Goal: Navigation & Orientation: Find specific page/section

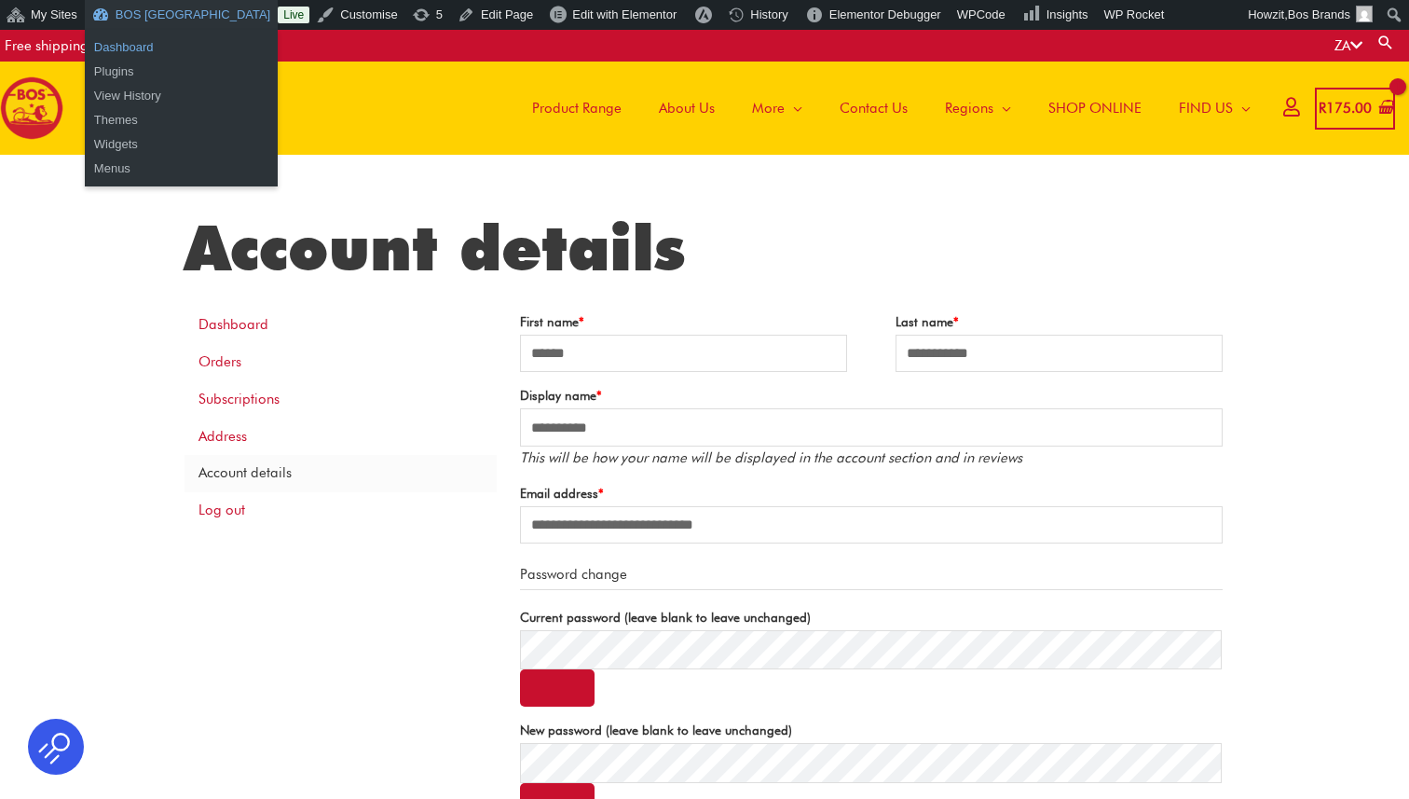
click at [138, 45] on link "Dashboard" at bounding box center [181, 47] width 193 height 24
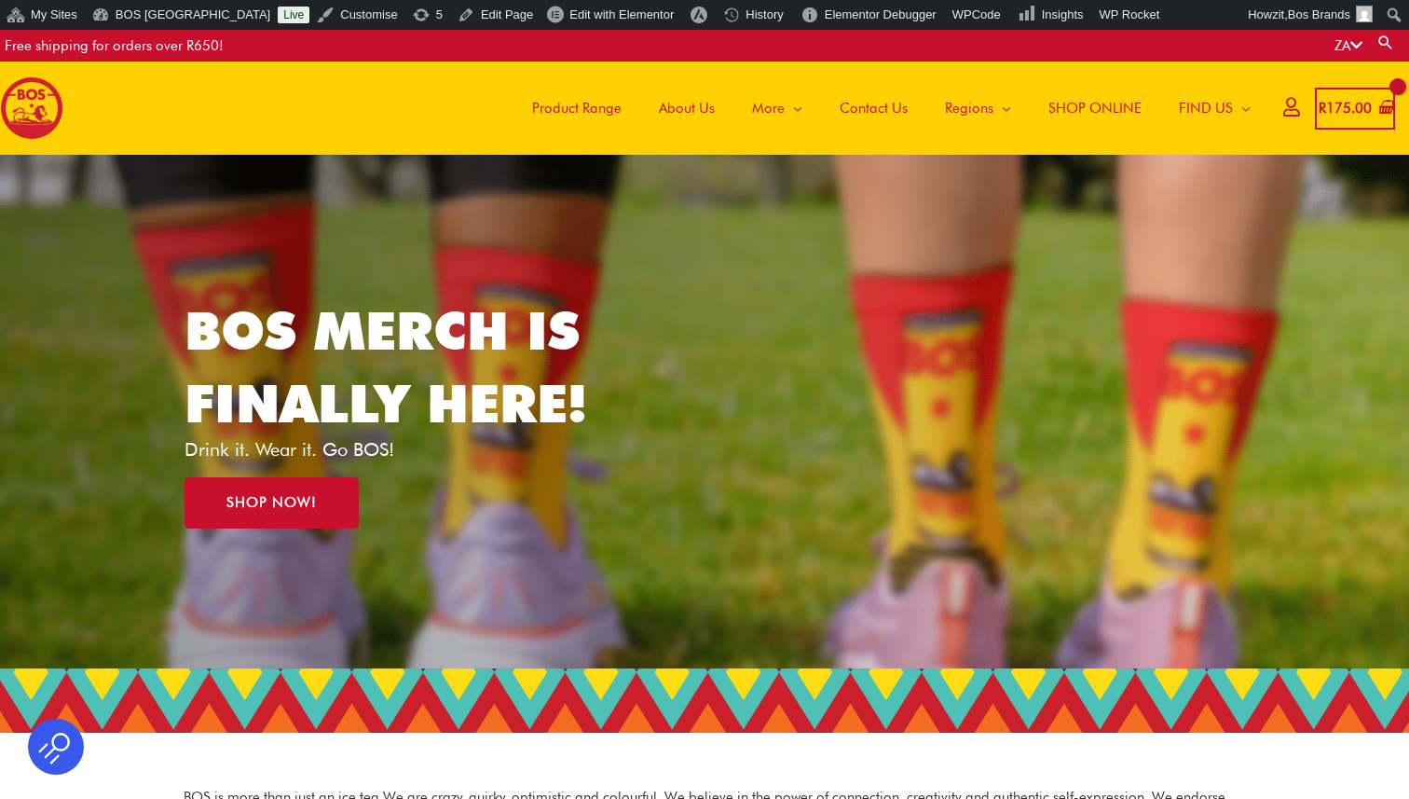
click at [567, 109] on span "Product Range" at bounding box center [576, 108] width 89 height 56
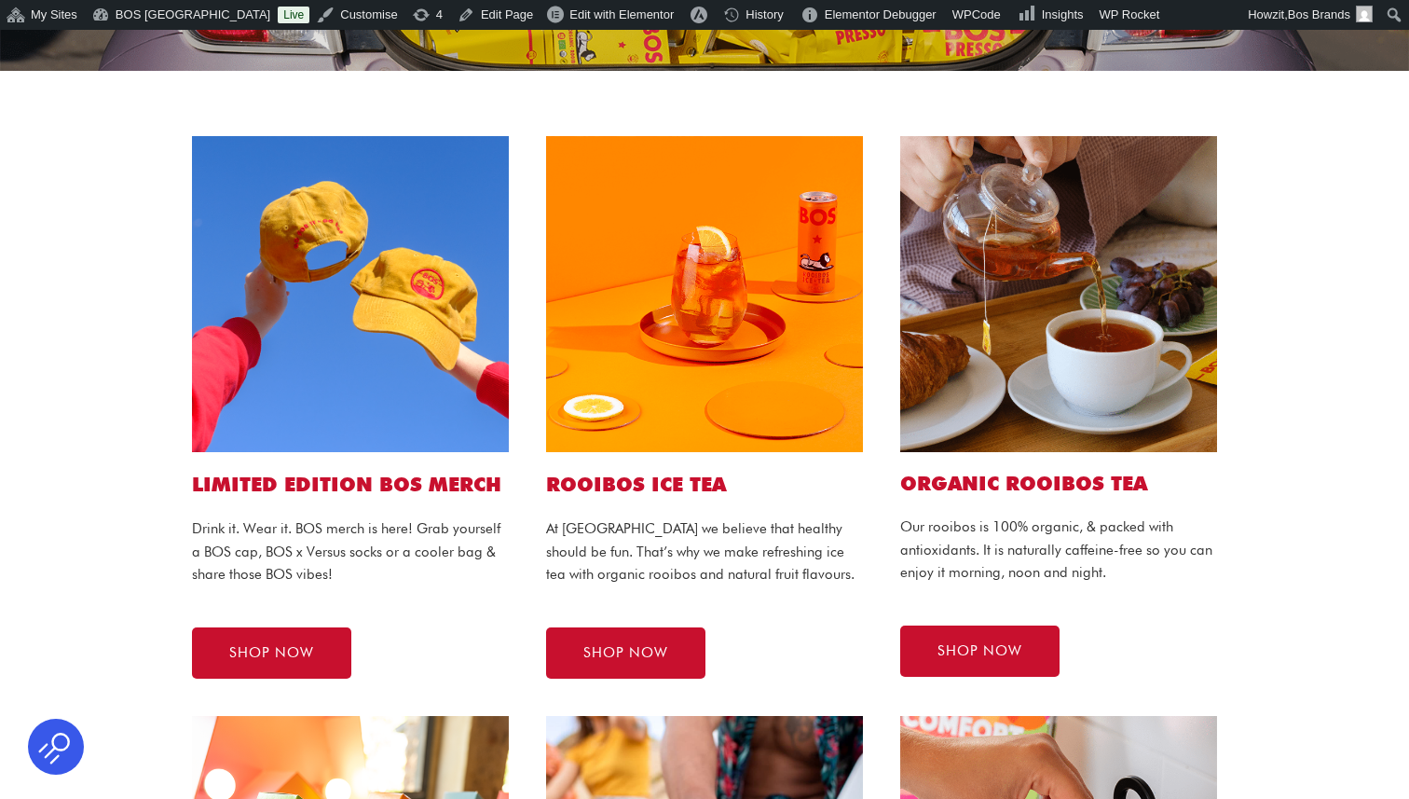
scroll to position [474, 0]
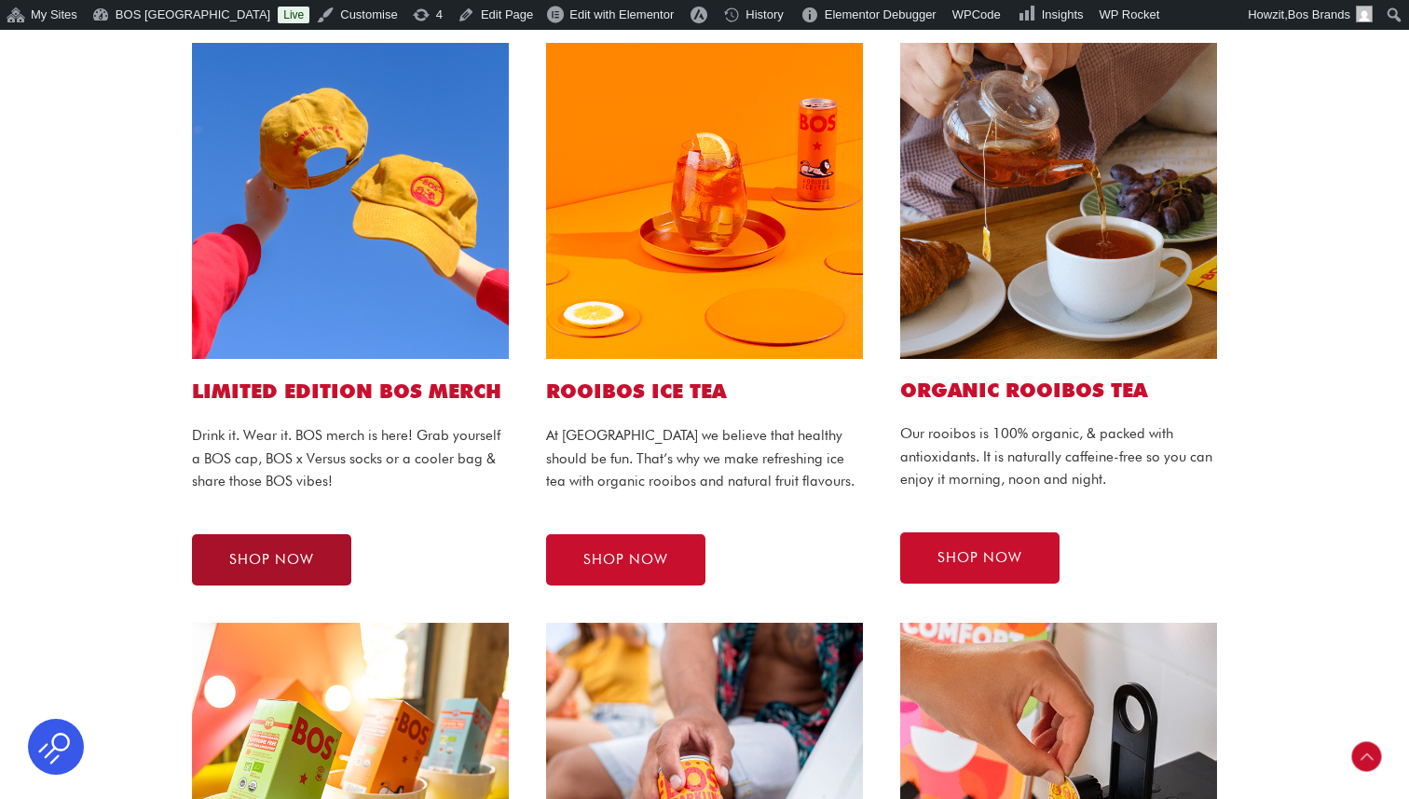
click at [281, 553] on span "SHOP NOW" at bounding box center [271, 560] width 85 height 14
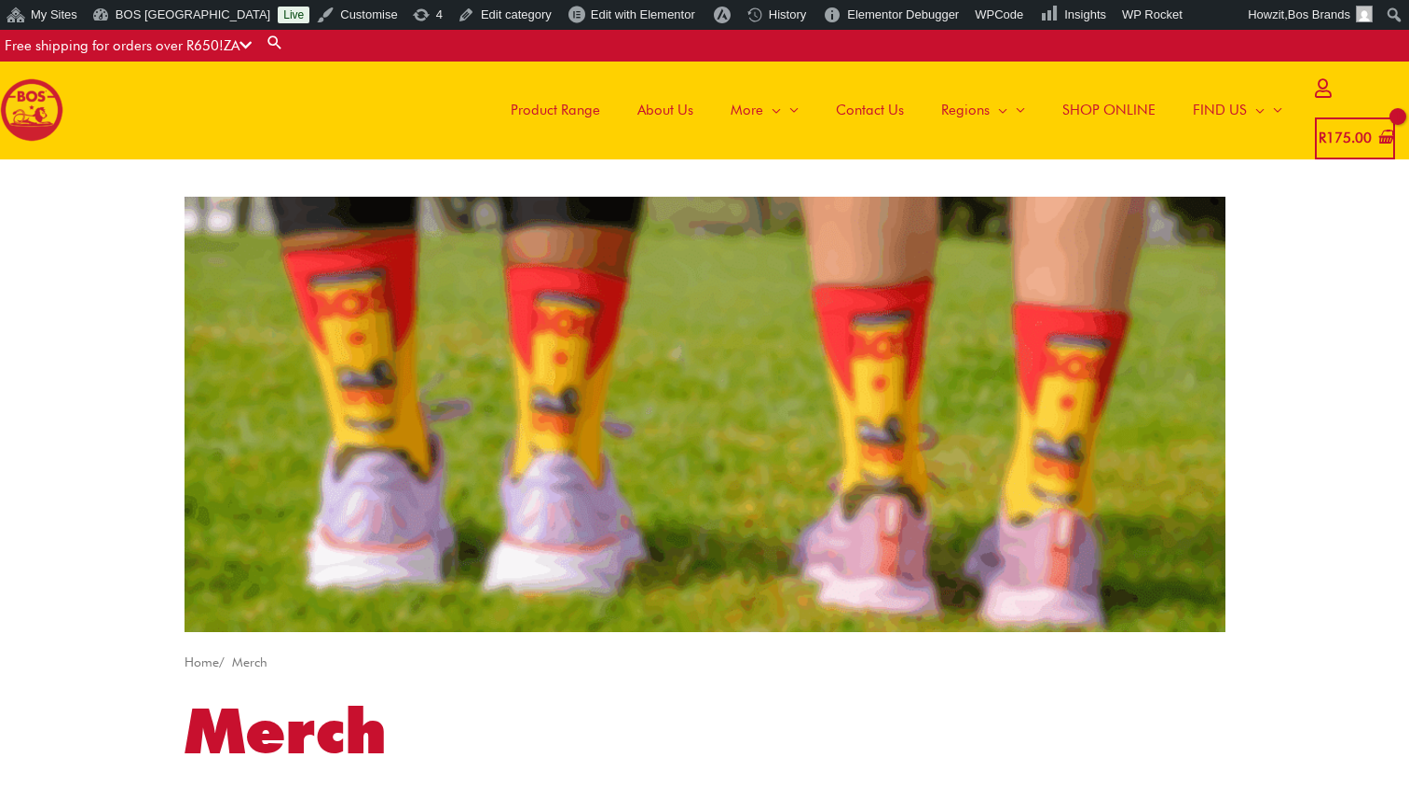
click at [581, 109] on span "Product Range" at bounding box center [555, 110] width 89 height 56
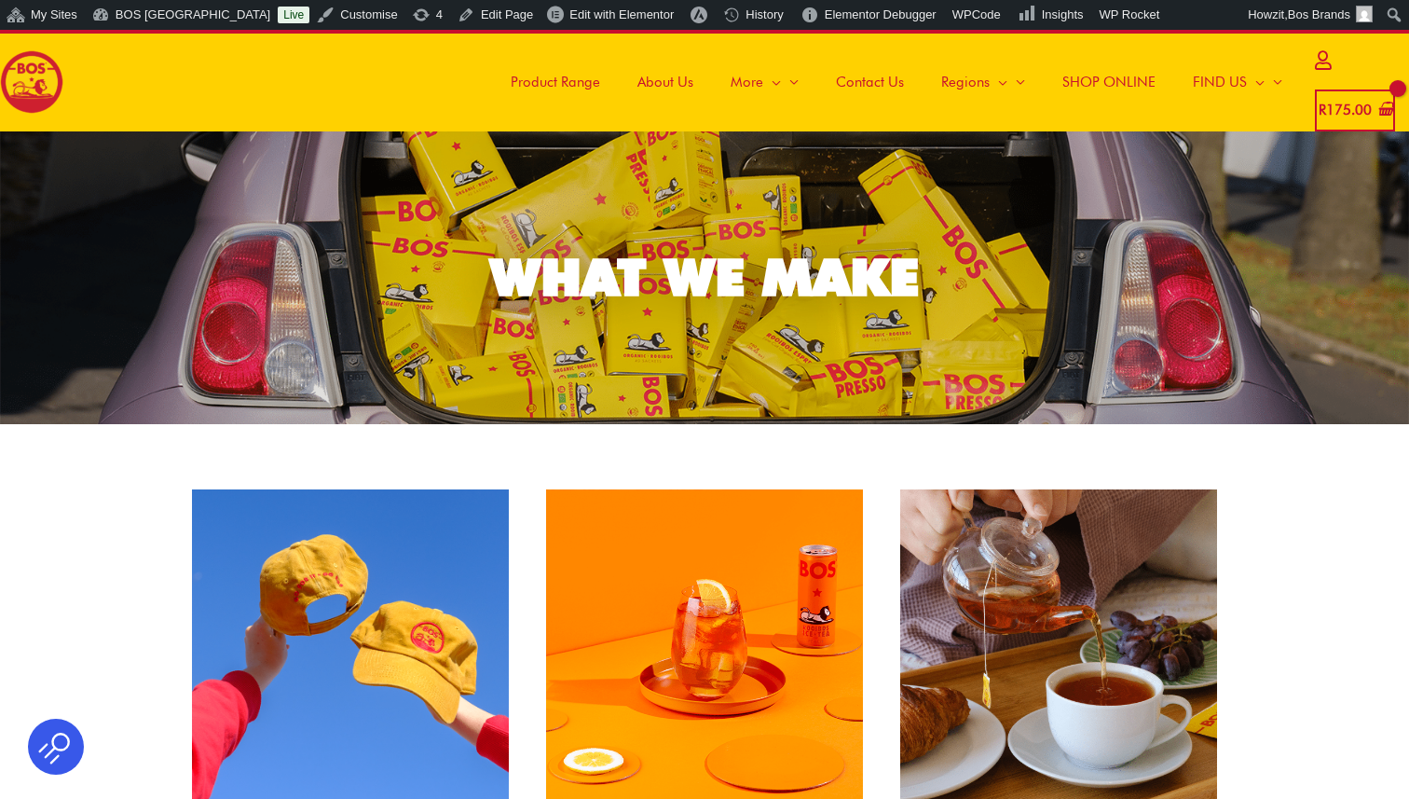
scroll to position [224, 0]
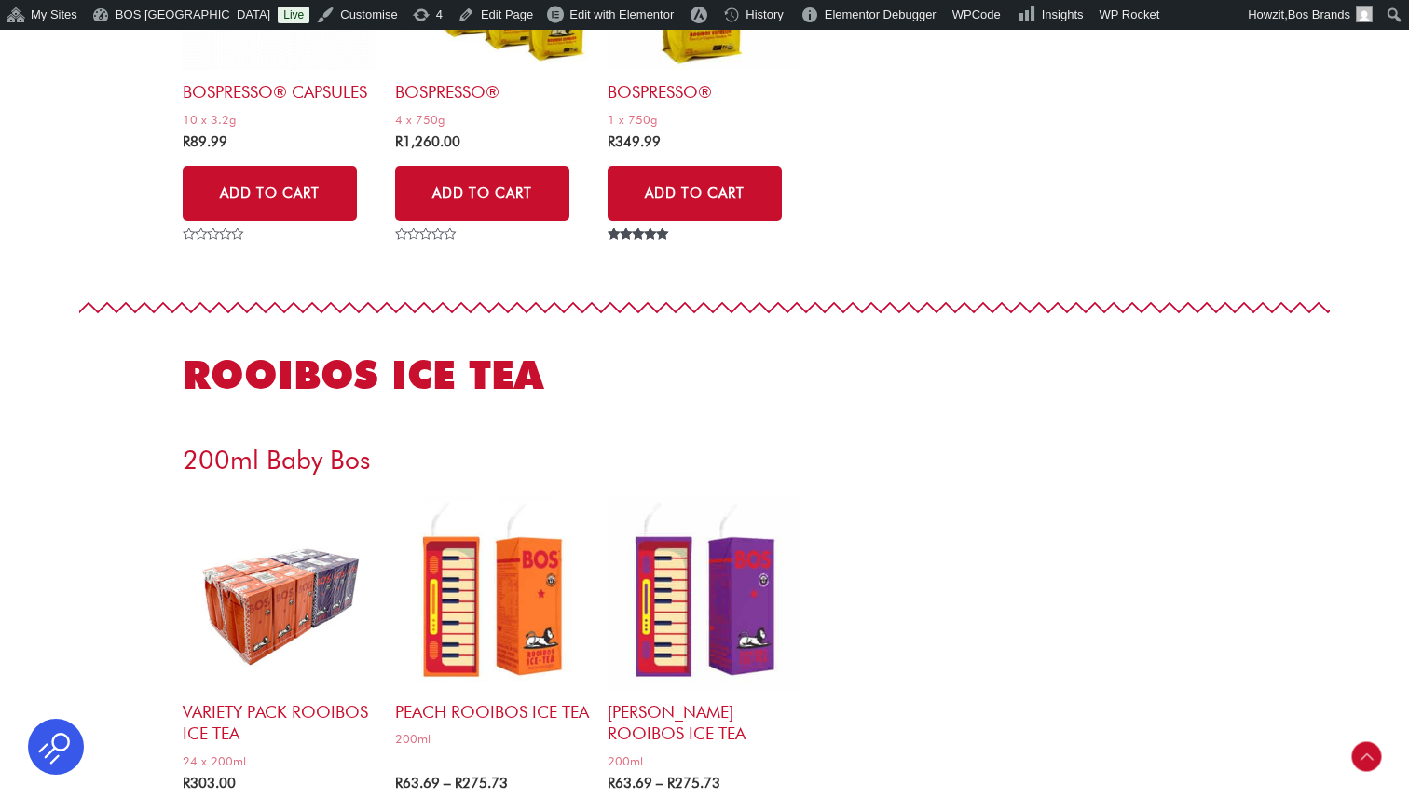
scroll to position [3880, 0]
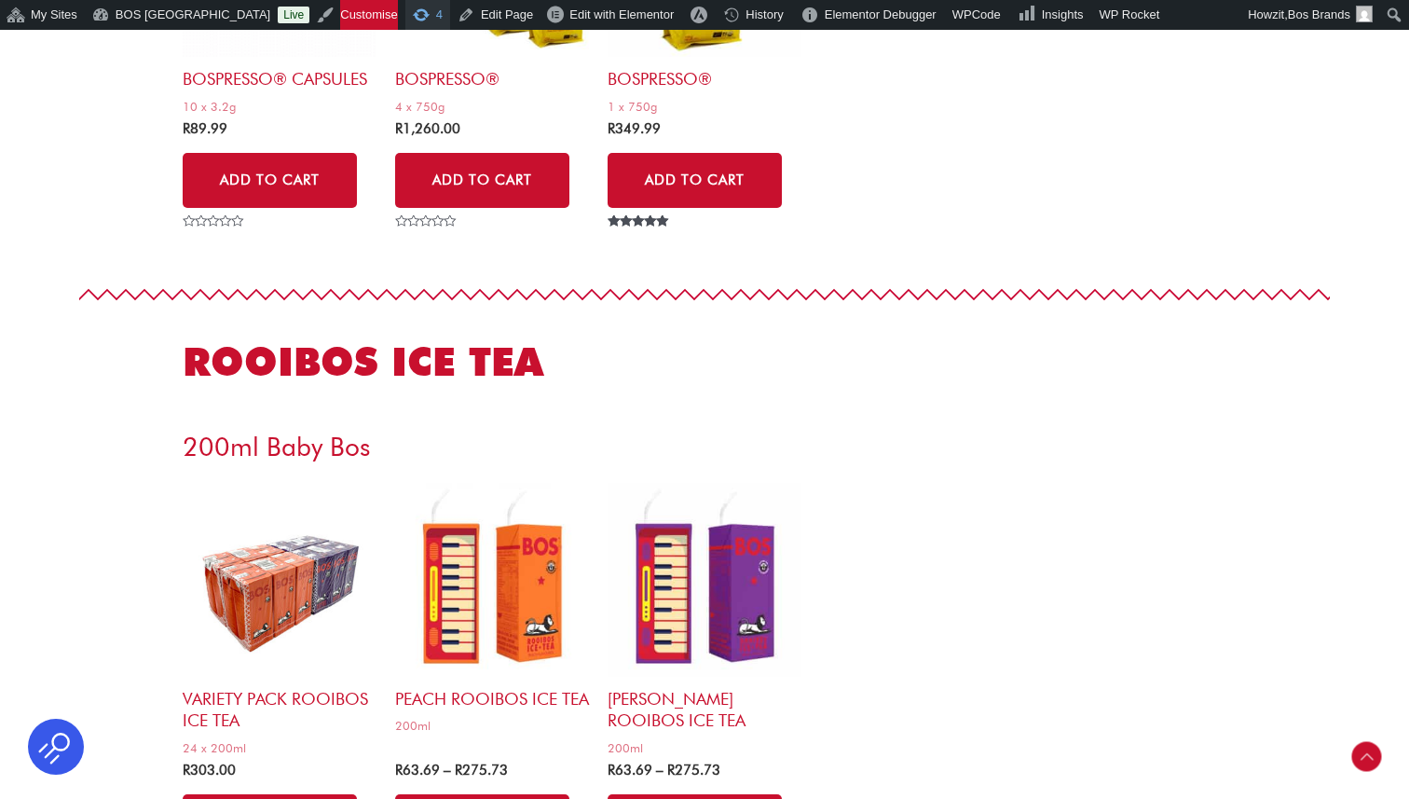
drag, startPoint x: 333, startPoint y: 20, endPoint x: 395, endPoint y: 5, distance: 64.2
click at [0, 0] on ul "My Sites Network Admin Dashboard Sites Users Themes Plugins Settings Main Dashb…" at bounding box center [704, 0] width 1409 height 0
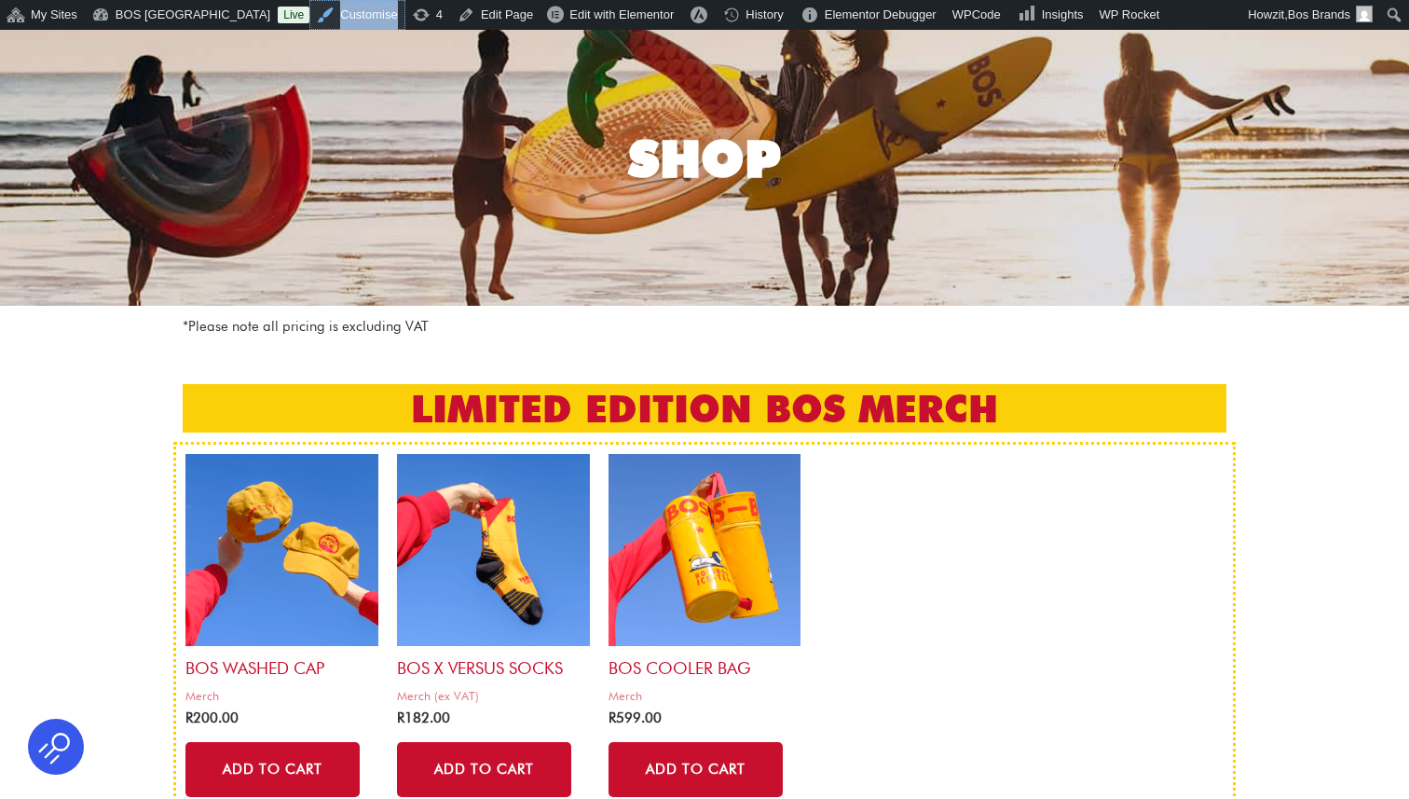
scroll to position [0, 0]
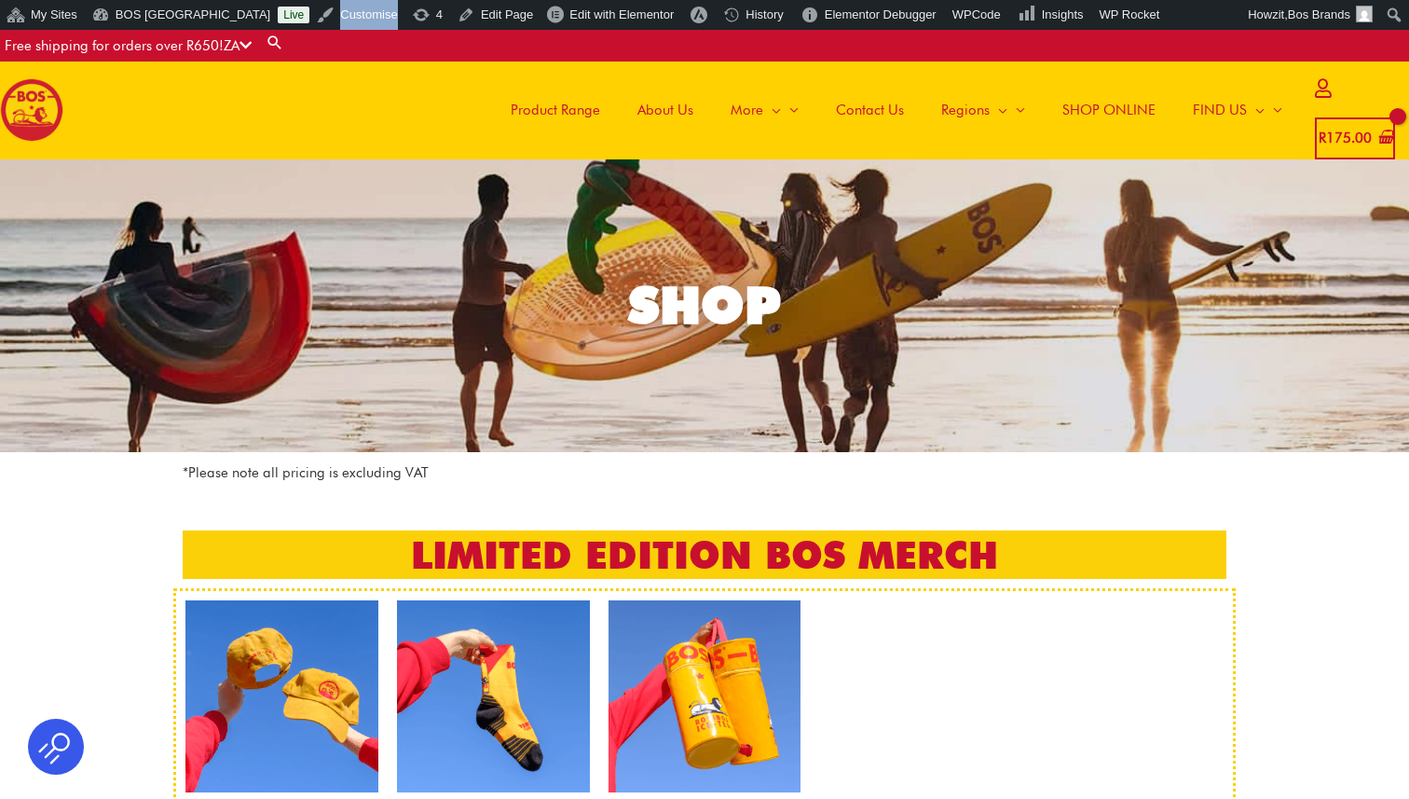
click at [585, 106] on span "Product Range" at bounding box center [555, 110] width 89 height 56
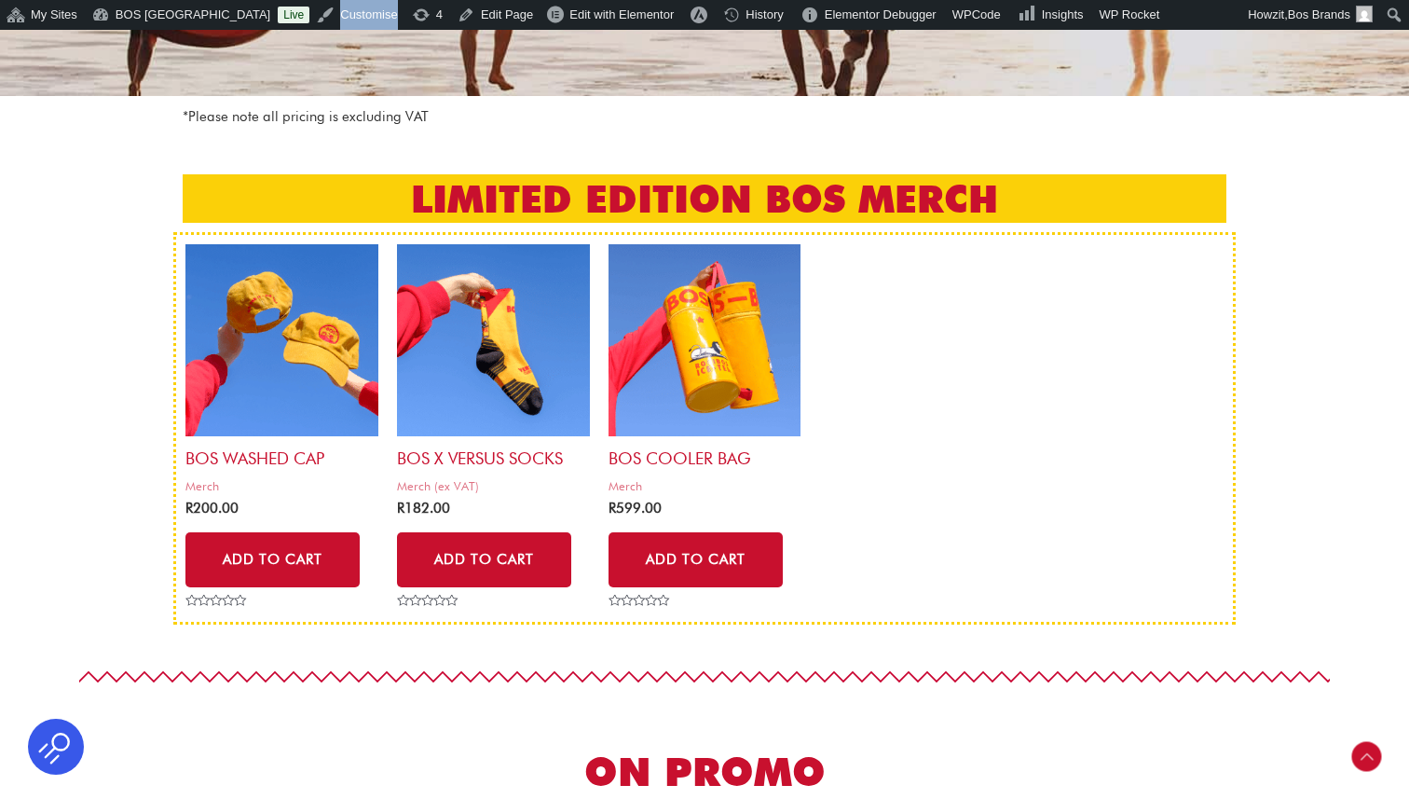
scroll to position [354, 0]
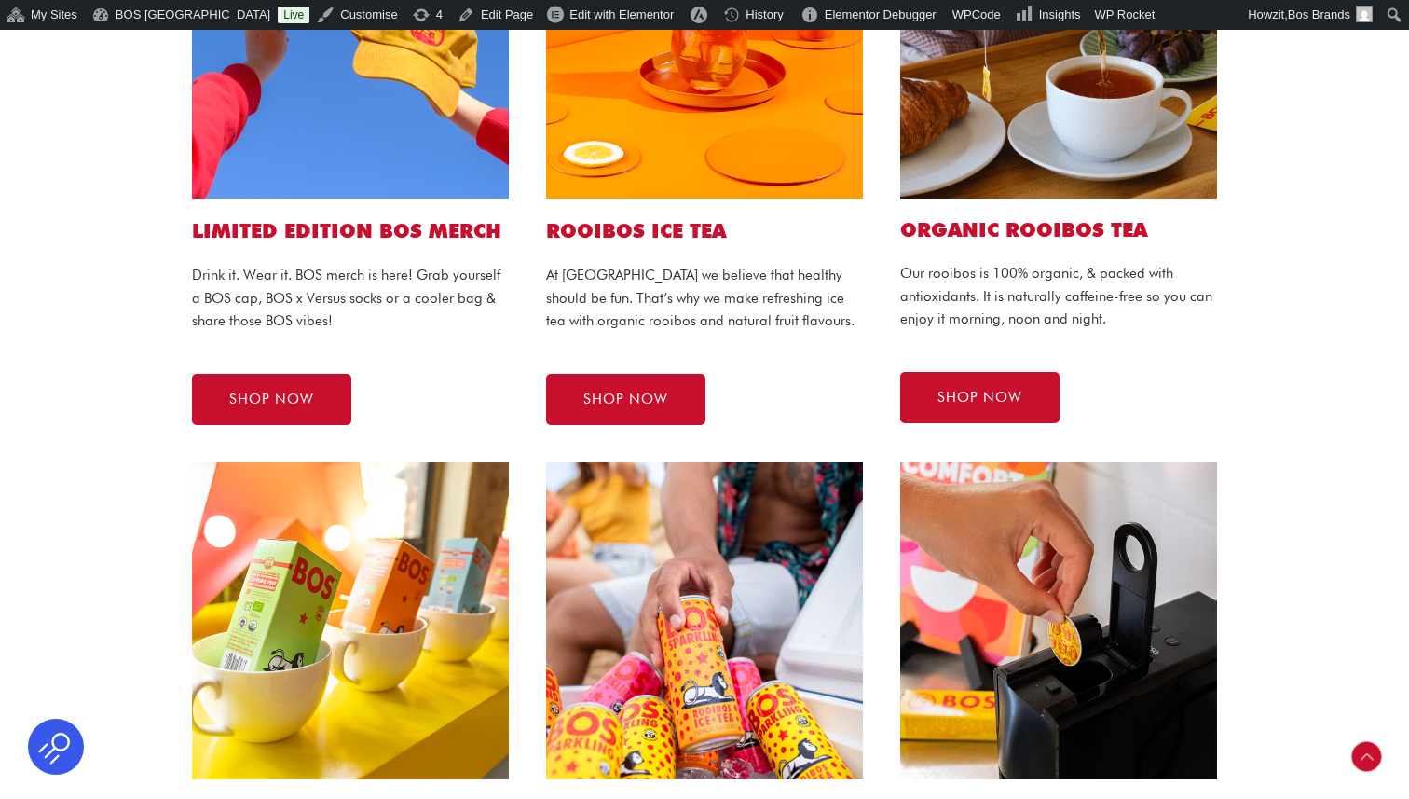
scroll to position [657, 0]
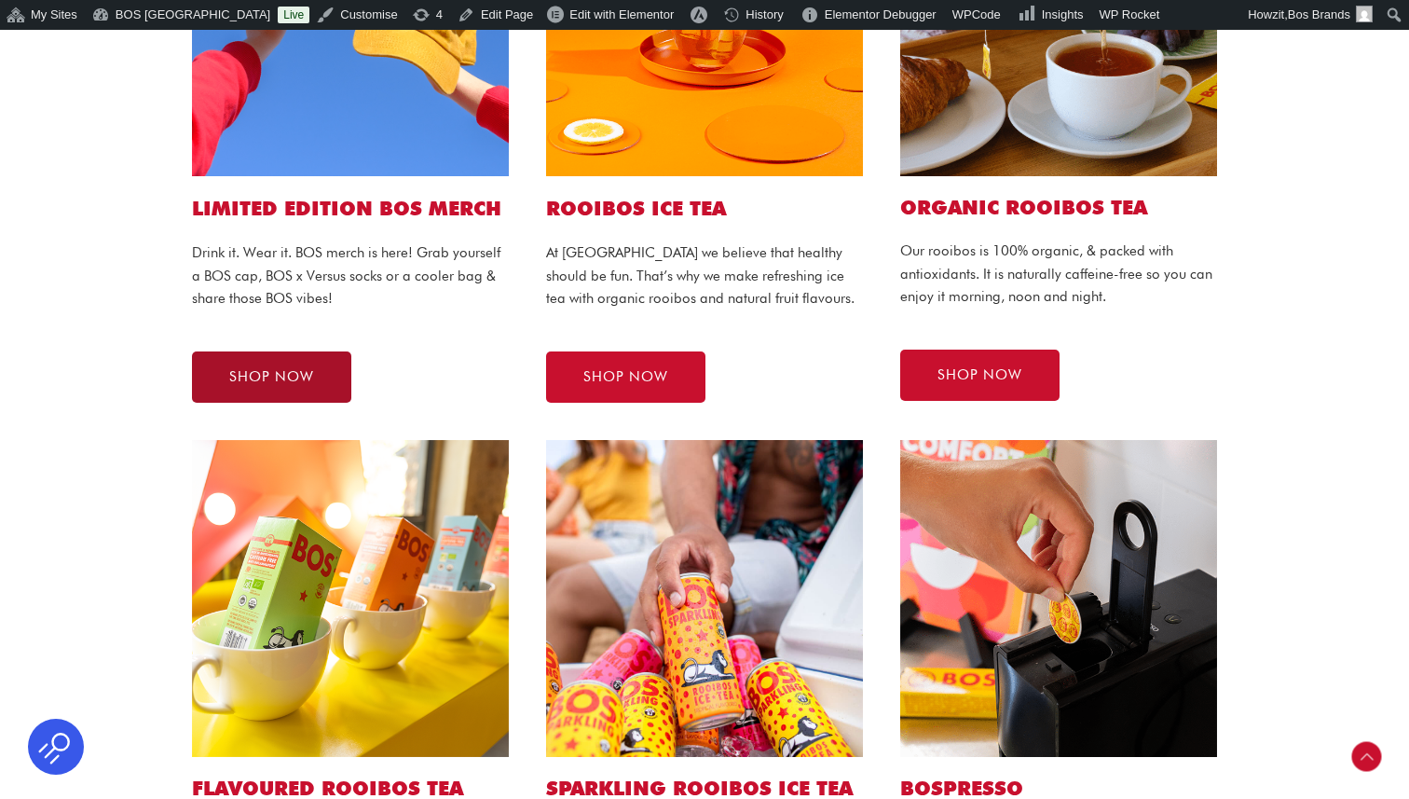
click at [305, 374] on span "SHOP NOW" at bounding box center [271, 377] width 85 height 14
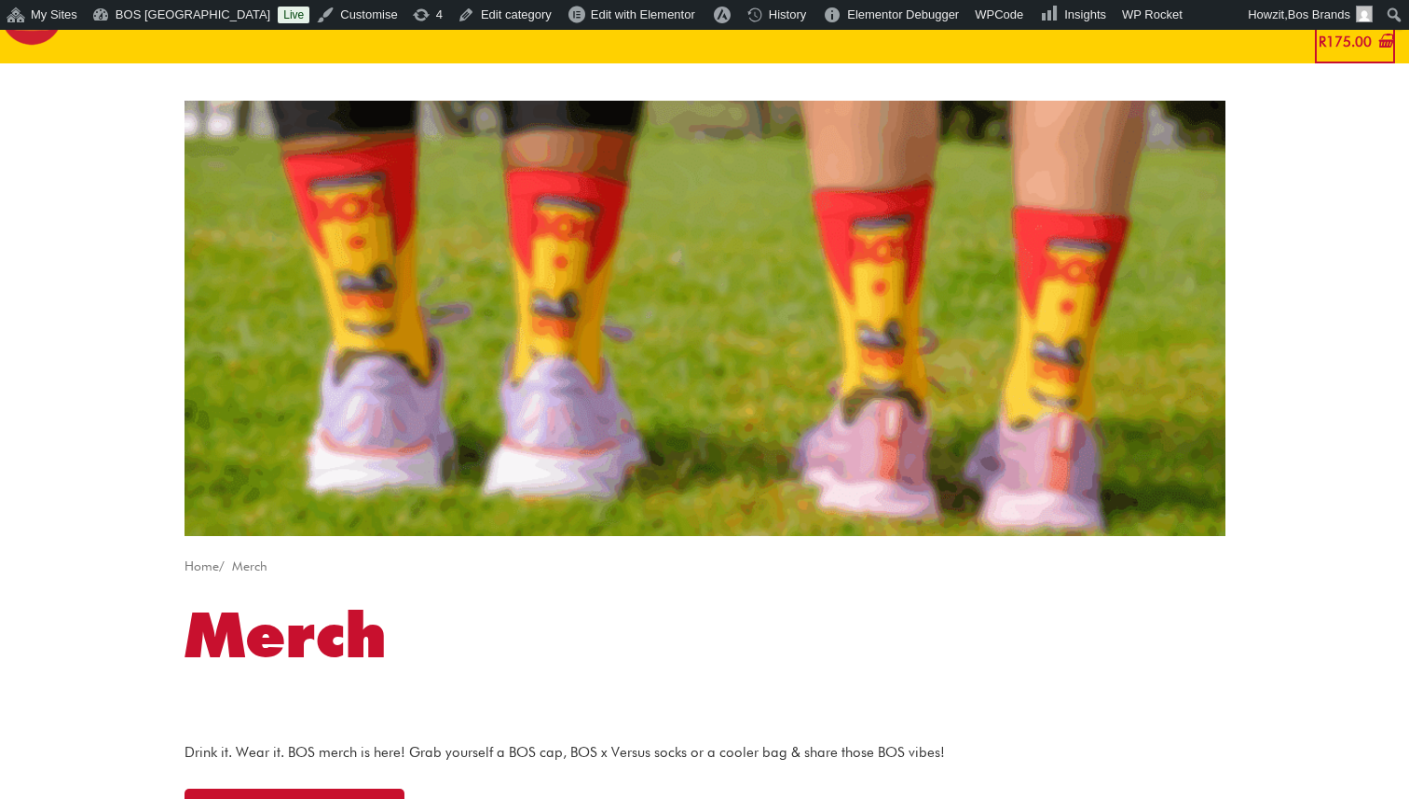
scroll to position [329, 0]
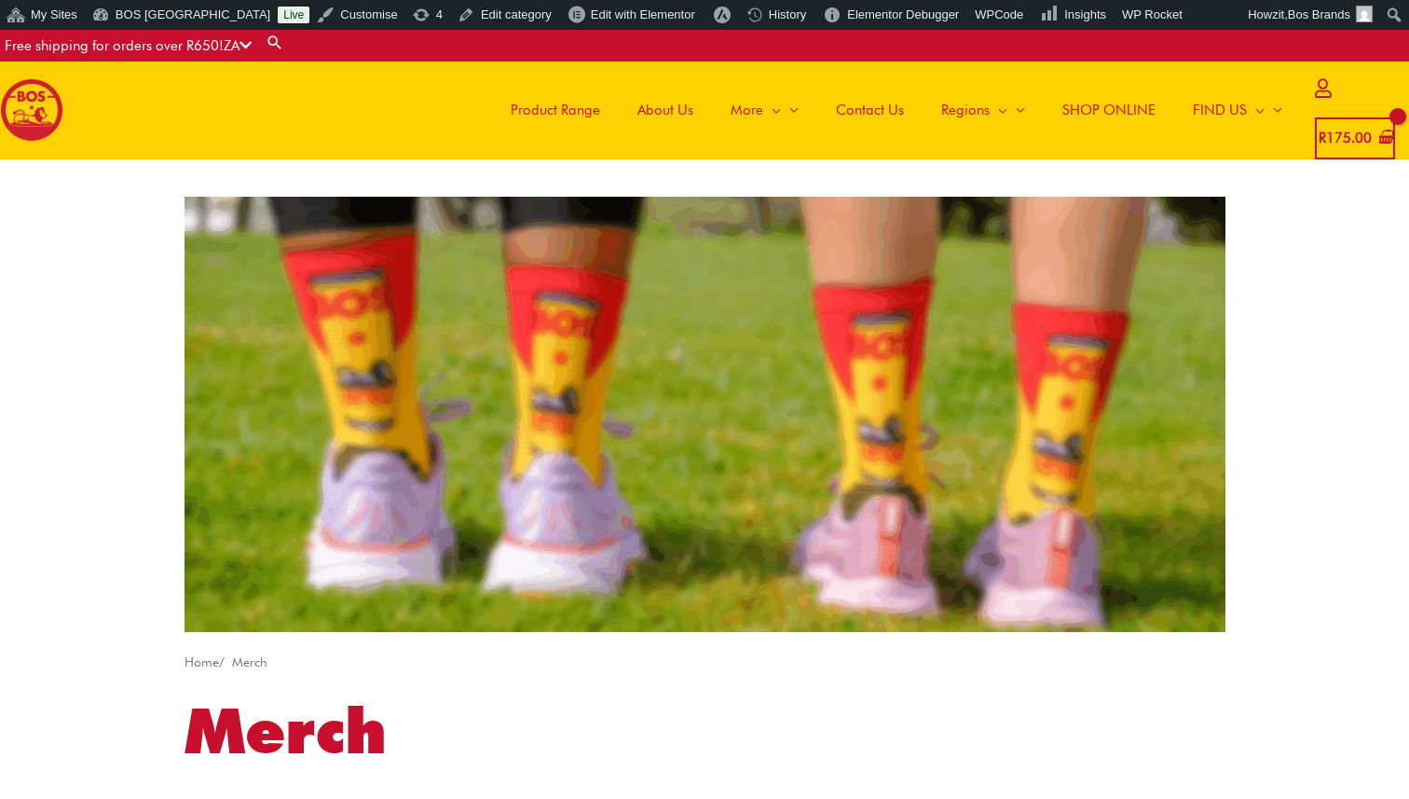
click at [578, 103] on span "Product Range" at bounding box center [555, 110] width 89 height 56
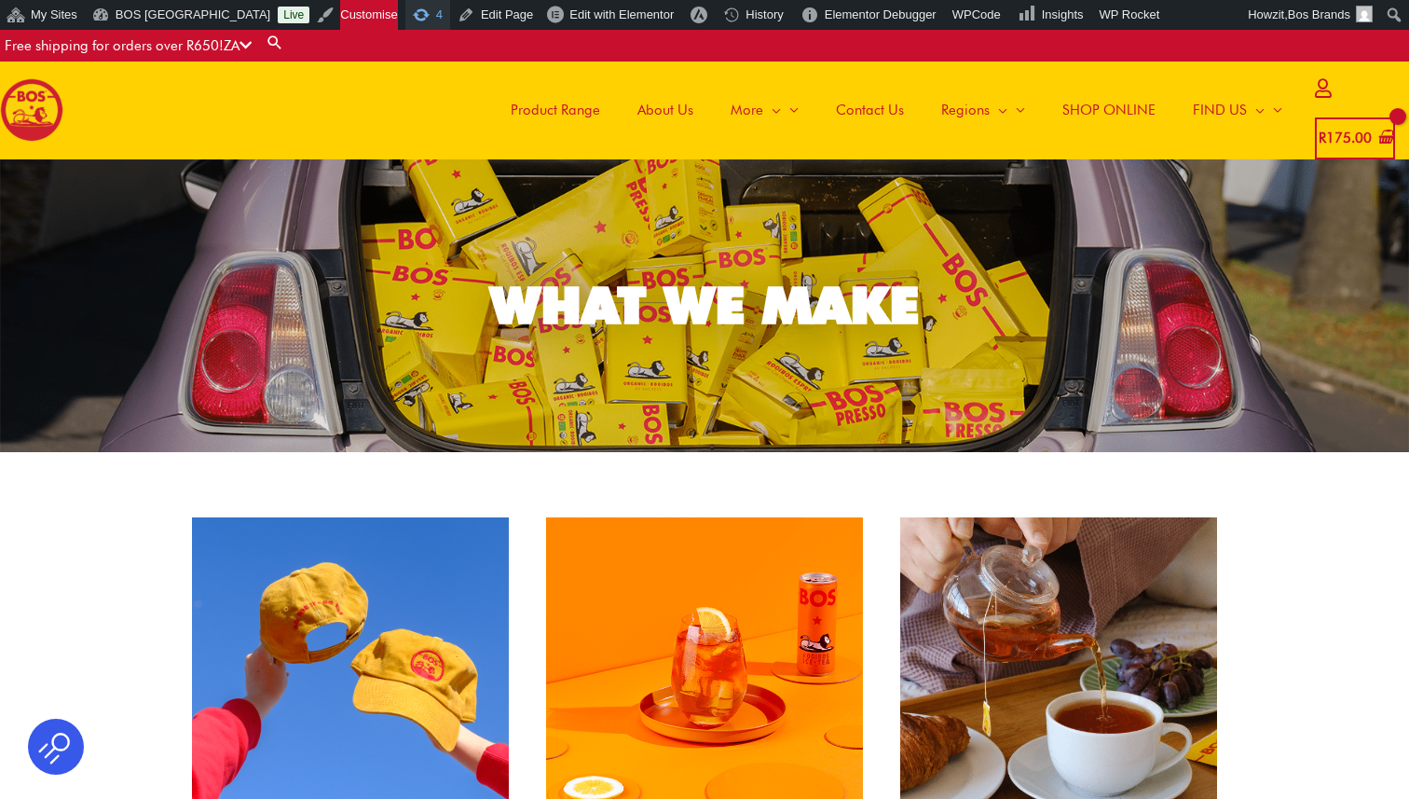
drag, startPoint x: 306, startPoint y: 17, endPoint x: 364, endPoint y: 7, distance: 59.5
click at [0, 0] on ul "My Sites Network Admin Dashboard Sites Users Themes Plugins Settings Main Dashb…" at bounding box center [704, 0] width 1409 height 0
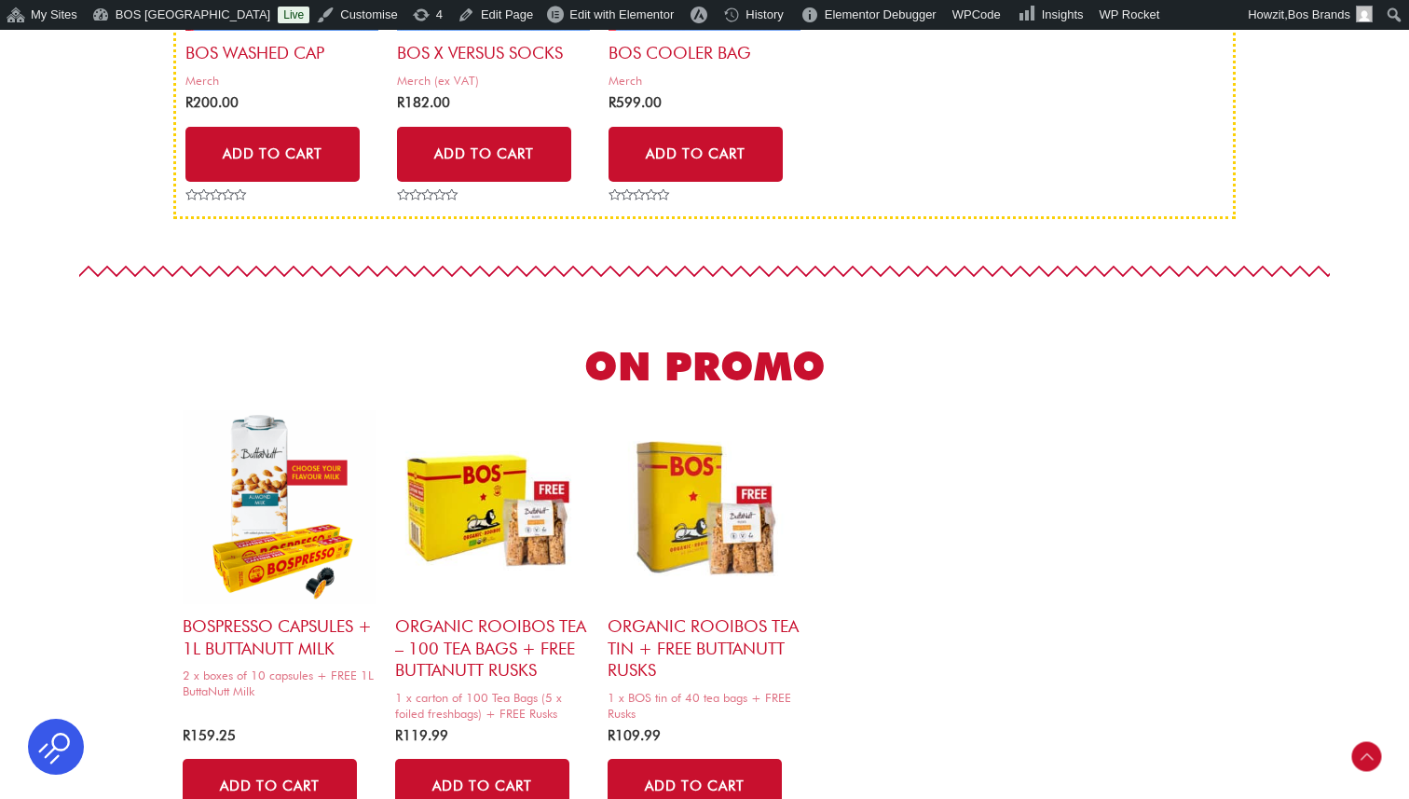
scroll to position [479, 0]
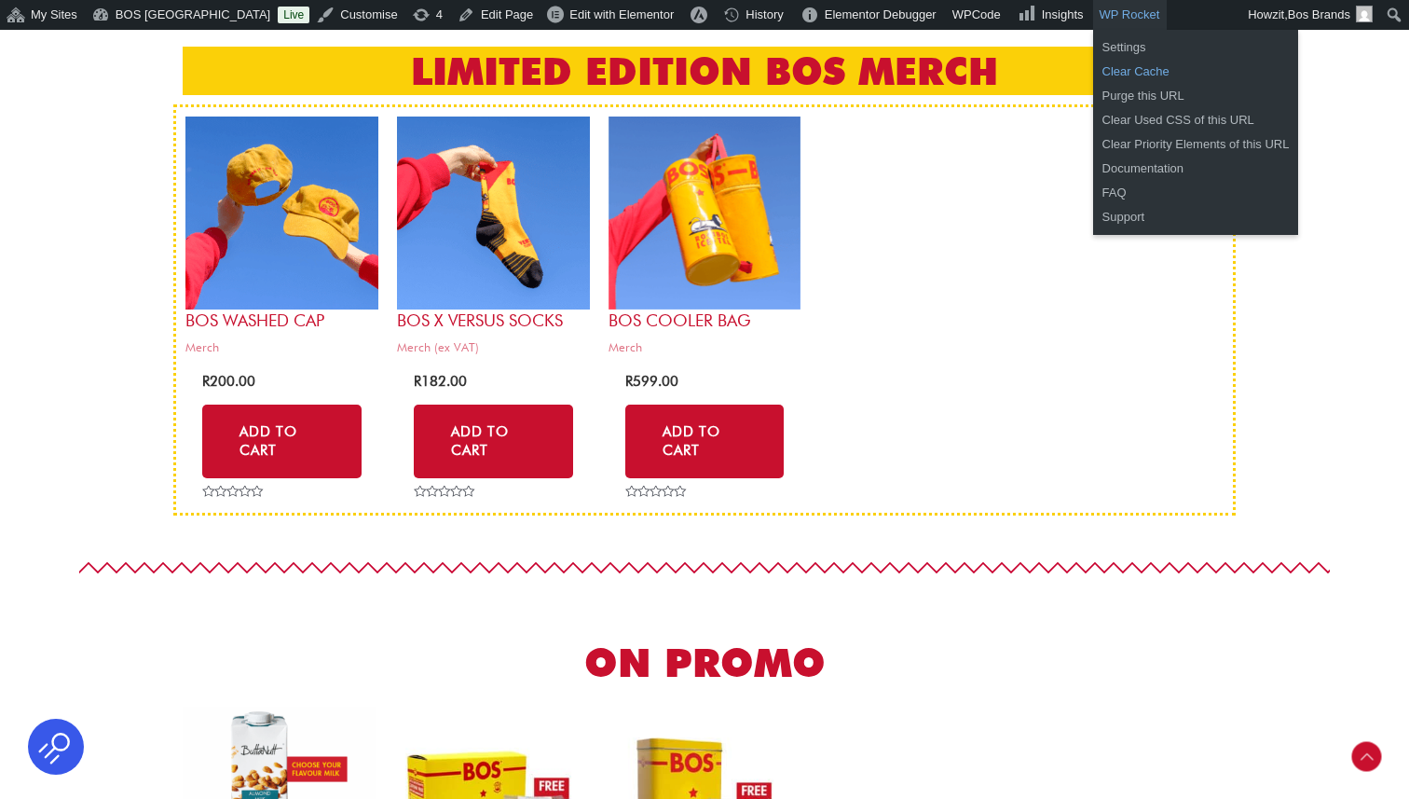
click at [1105, 63] on link "Clear Cache" at bounding box center [1196, 72] width 206 height 24
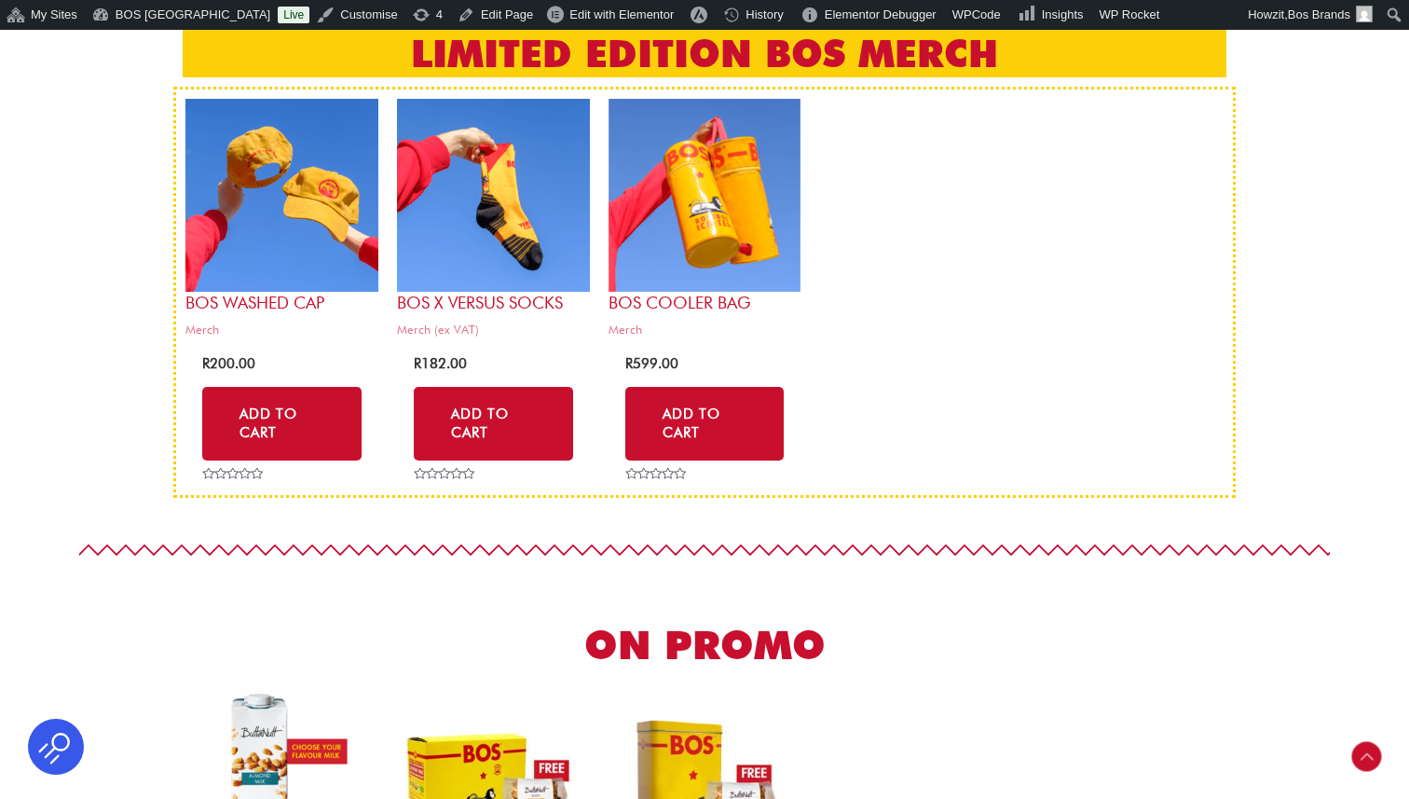
scroll to position [610, 0]
